Goal: Find specific fact

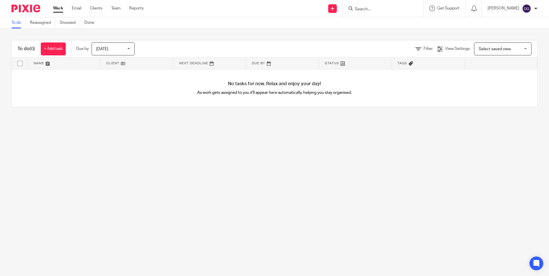
click at [394, 9] on input "Search" at bounding box center [380, 9] width 52 height 5
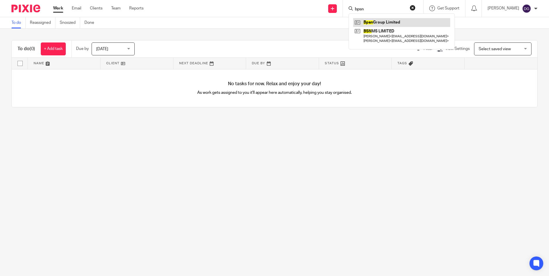
type input "bpsn"
click at [400, 26] on link at bounding box center [401, 22] width 97 height 9
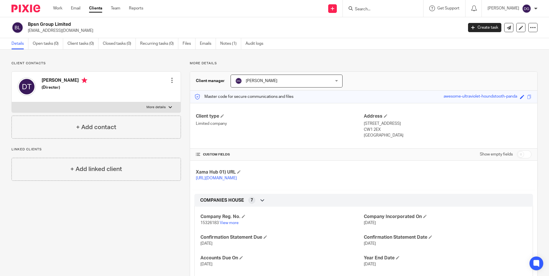
click at [375, 11] on input "Search" at bounding box center [380, 9] width 52 height 5
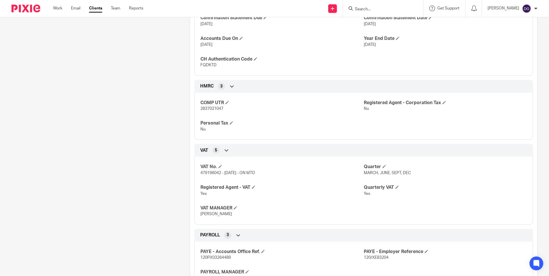
scroll to position [230, 0]
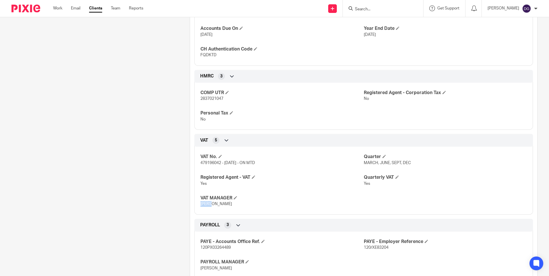
drag, startPoint x: 211, startPoint y: 211, endPoint x: 199, endPoint y: 209, distance: 12.2
click at [201, 207] on p "[PERSON_NAME]" at bounding box center [282, 204] width 163 height 6
drag, startPoint x: 199, startPoint y: 209, endPoint x: 136, endPoint y: 203, distance: 63.9
click at [136, 203] on div "Client contacts [PERSON_NAME] (Director) Edit contact Create client from contac…" at bounding box center [92, 79] width 178 height 496
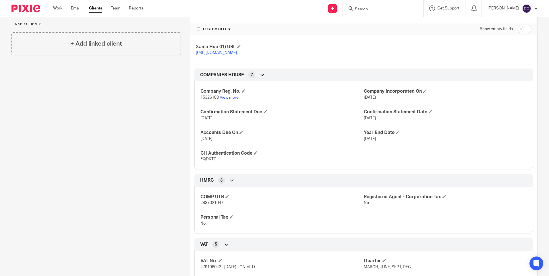
scroll to position [0, 0]
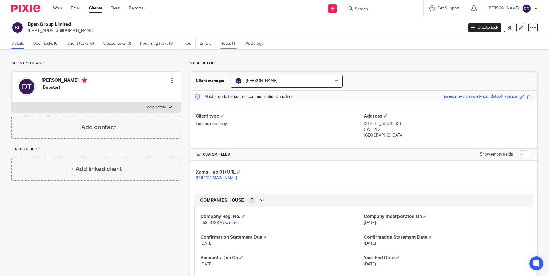
click at [228, 46] on link "Notes (1)" at bounding box center [230, 43] width 21 height 11
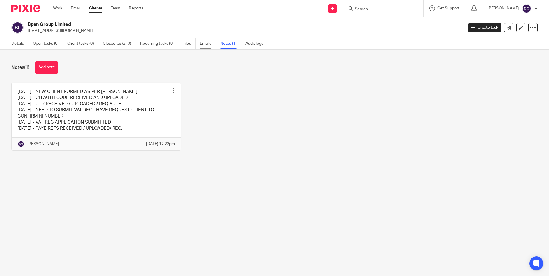
click at [207, 41] on link "Emails" at bounding box center [208, 43] width 16 height 11
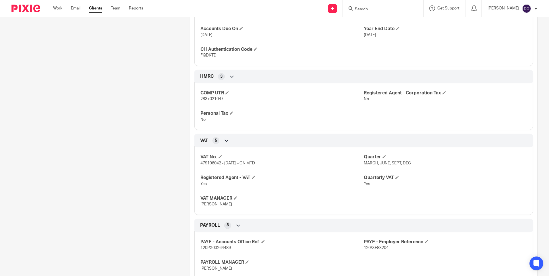
scroll to position [230, 0]
drag, startPoint x: 220, startPoint y: 171, endPoint x: 197, endPoint y: 168, distance: 23.1
click at [197, 168] on div "VAT No. 479196042 - 01/07/24 - ON MTD Quarter MARCH, JUNE, SEPT, DEC Registered…" at bounding box center [363, 178] width 339 height 72
copy span "479196042"
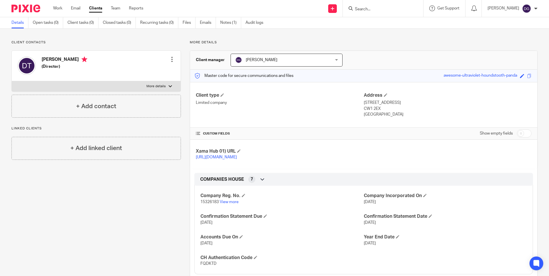
scroll to position [0, 0]
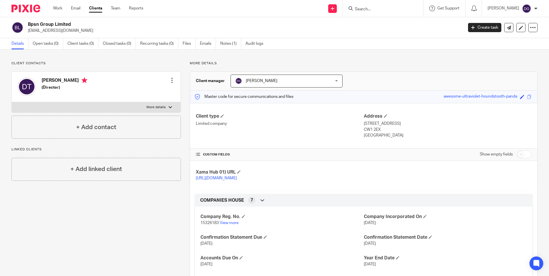
click at [157, 106] on p "More details" at bounding box center [155, 107] width 19 height 5
click at [12, 102] on input "More details" at bounding box center [11, 102] width 0 height 0
checkbox input "true"
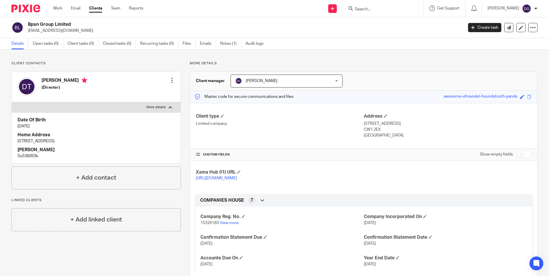
drag, startPoint x: 58, startPoint y: 30, endPoint x: 28, endPoint y: 31, distance: 29.9
click at [28, 31] on p "[EMAIL_ADDRESS][DOMAIN_NAME]" at bounding box center [244, 31] width 432 height 6
copy p "[EMAIL_ADDRESS][DOMAIN_NAME]"
click at [368, 11] on input "Search" at bounding box center [380, 9] width 52 height 5
type input "bpsn"
